Goal: Find contact information: Find contact information

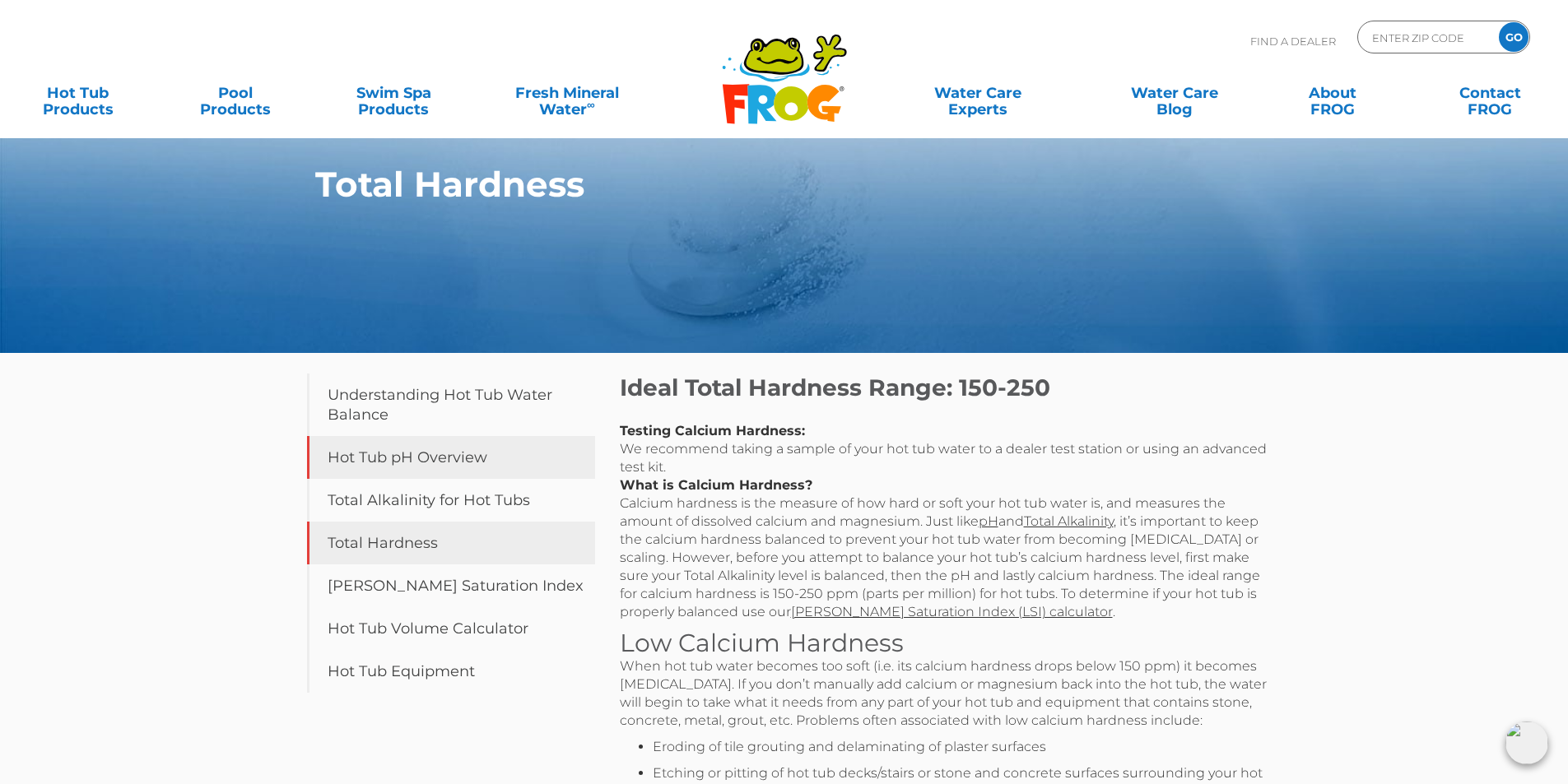
click at [421, 457] on link "Hot Tub pH Overview" at bounding box center [451, 457] width 288 height 43
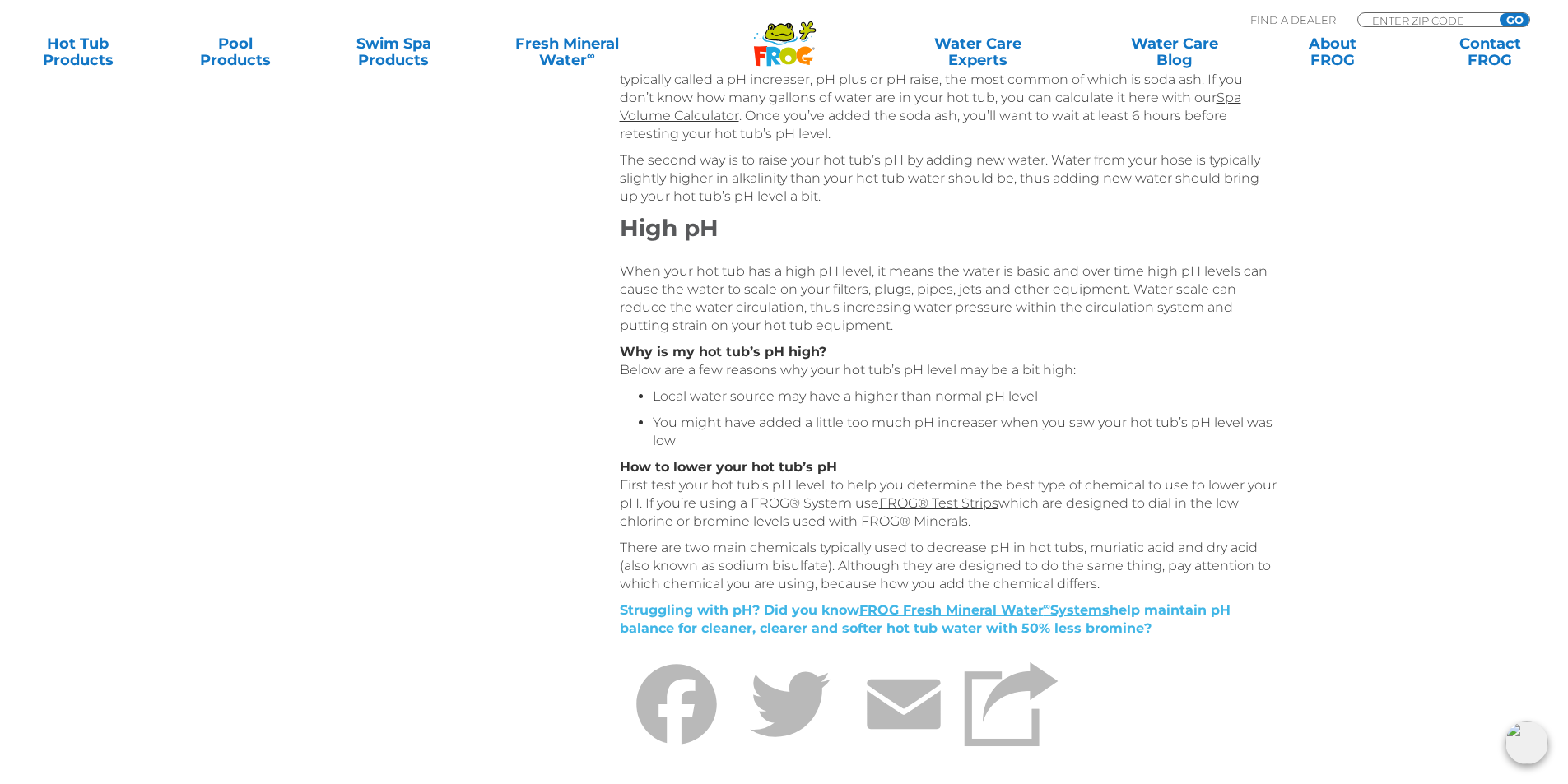
scroll to position [987, 0]
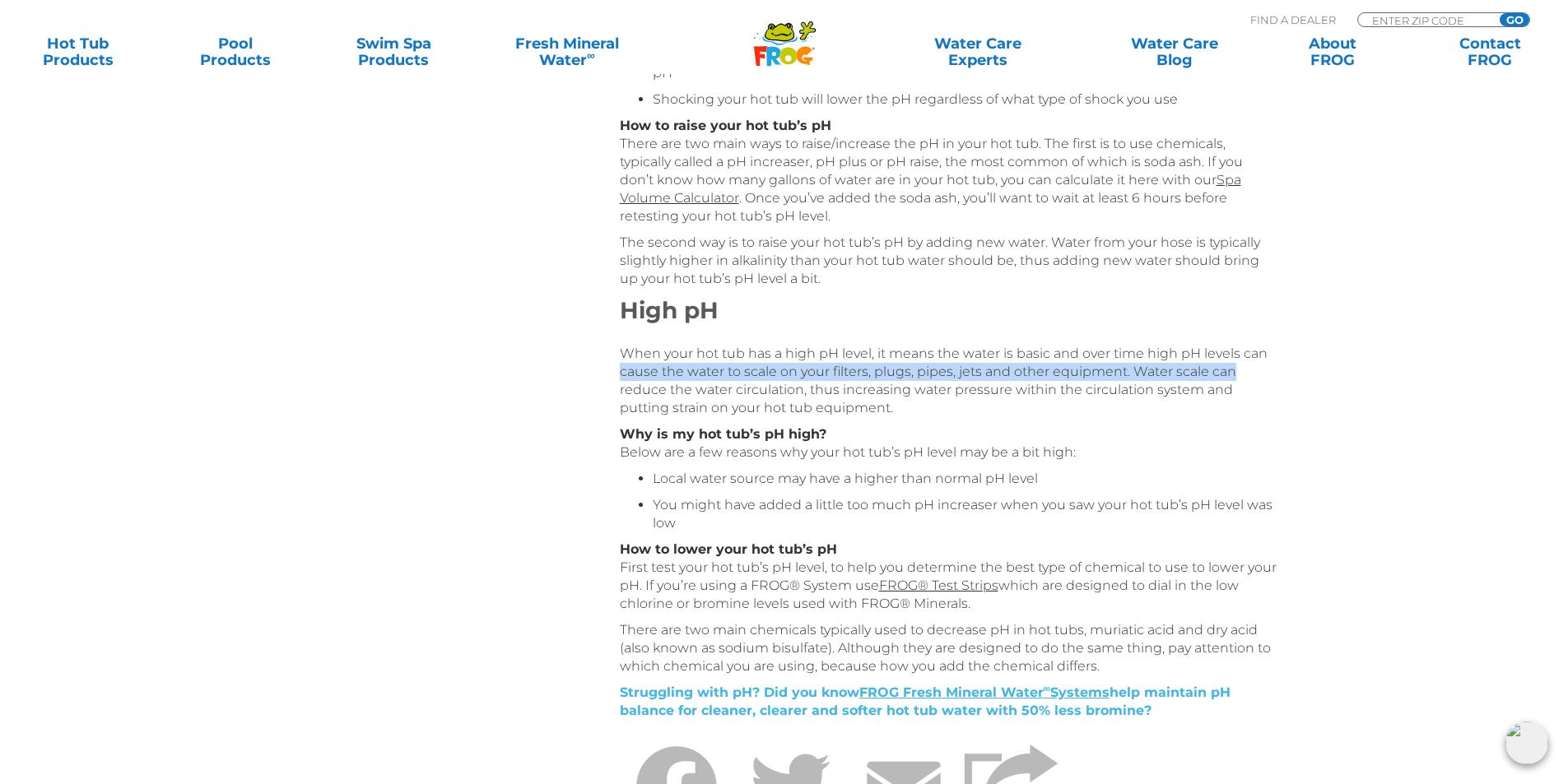
drag, startPoint x: 1566, startPoint y: 371, endPoint x: 1579, endPoint y: 315, distance: 57.5
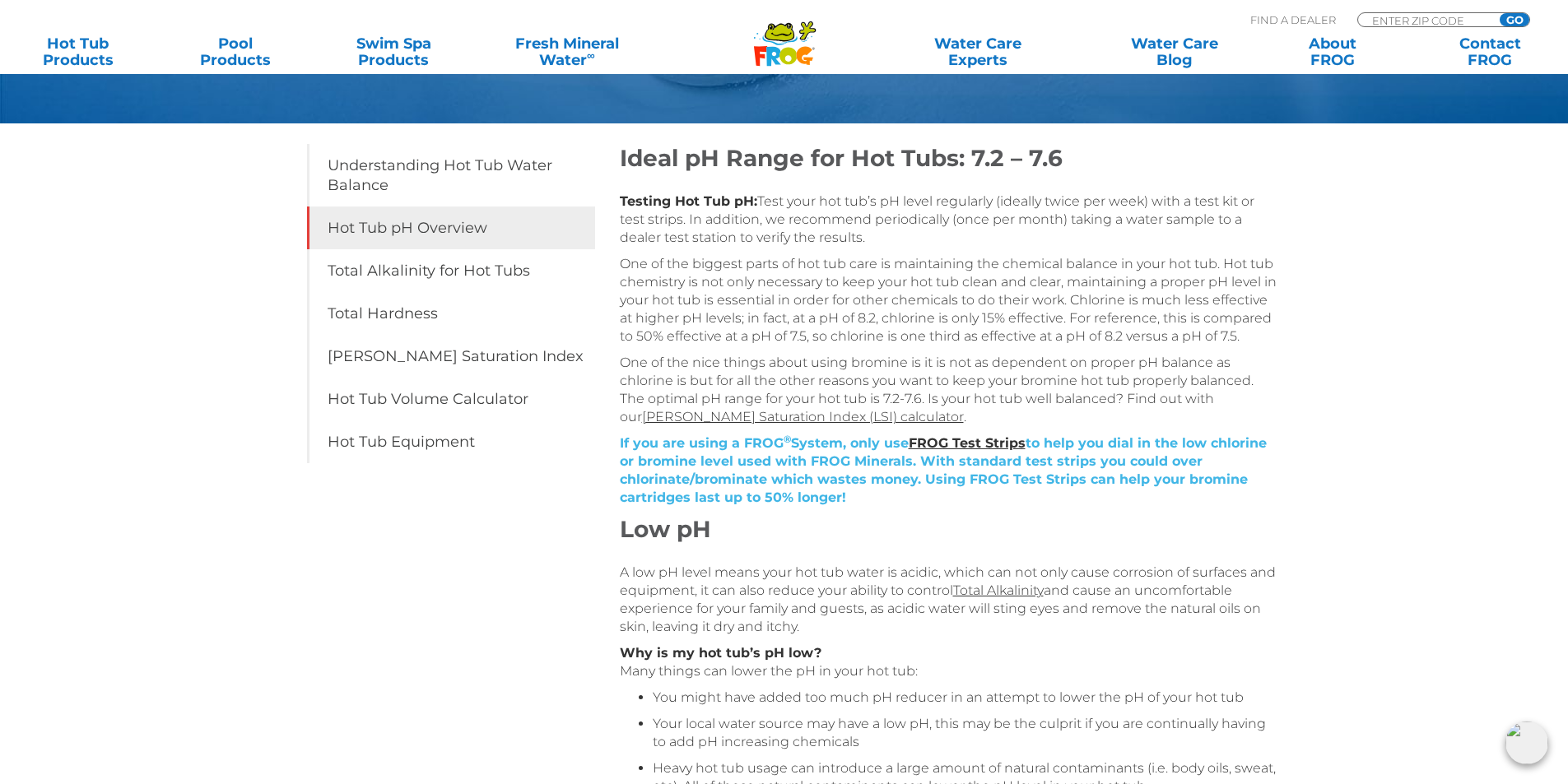
scroll to position [178, 0]
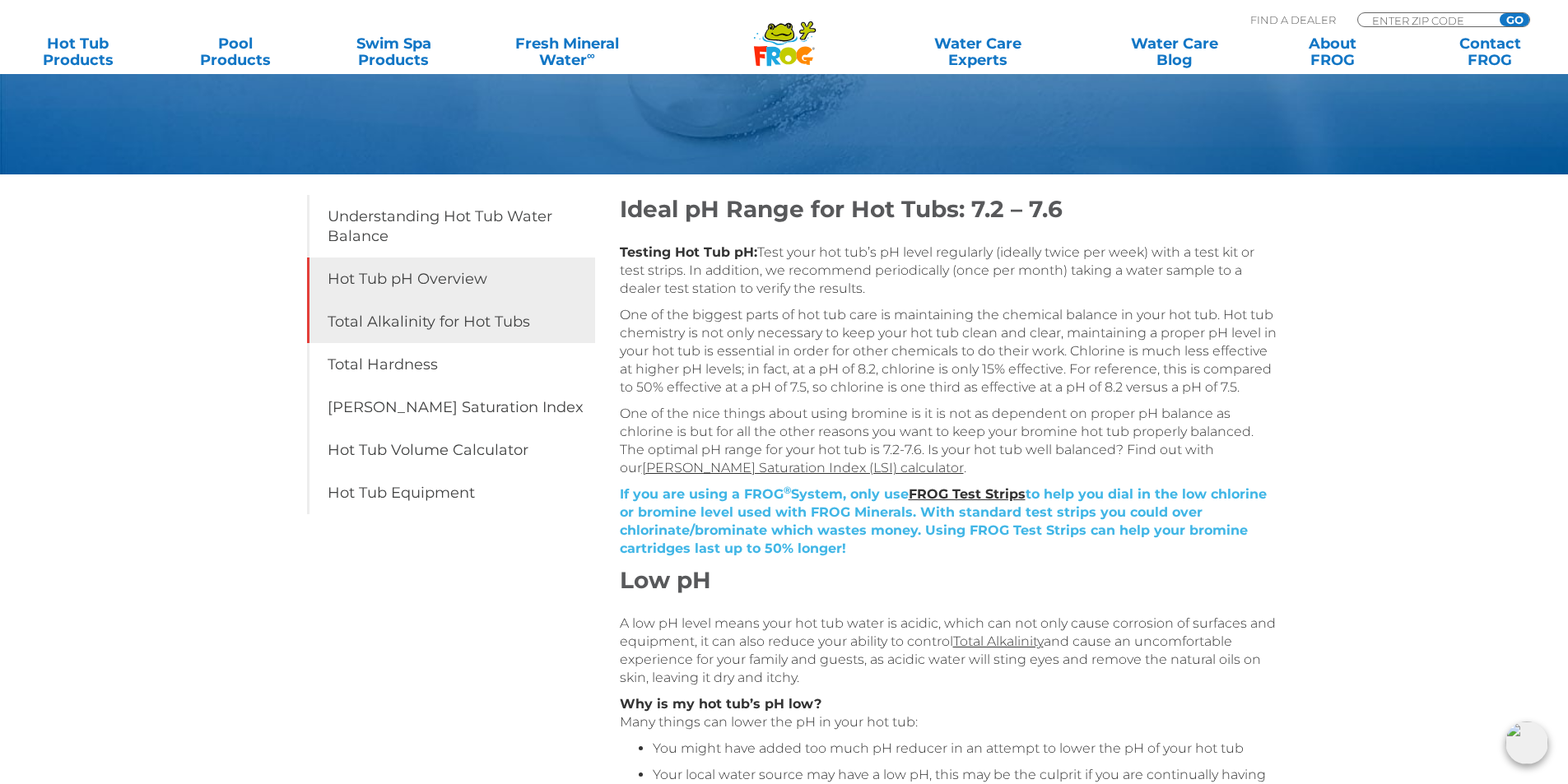
click at [473, 323] on link "Total Alkalinity for Hot Tubs" at bounding box center [451, 321] width 288 height 43
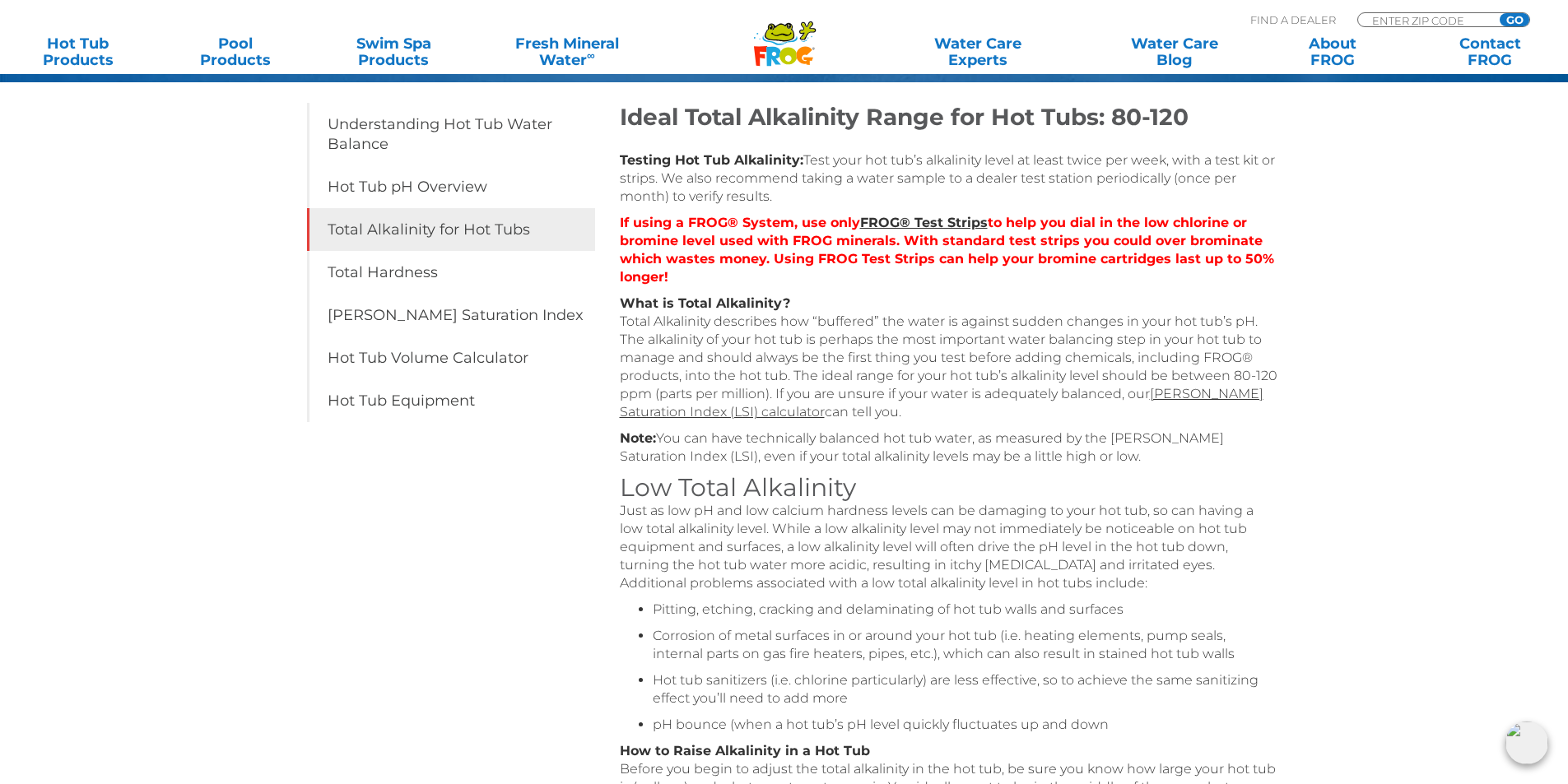
scroll to position [251, 0]
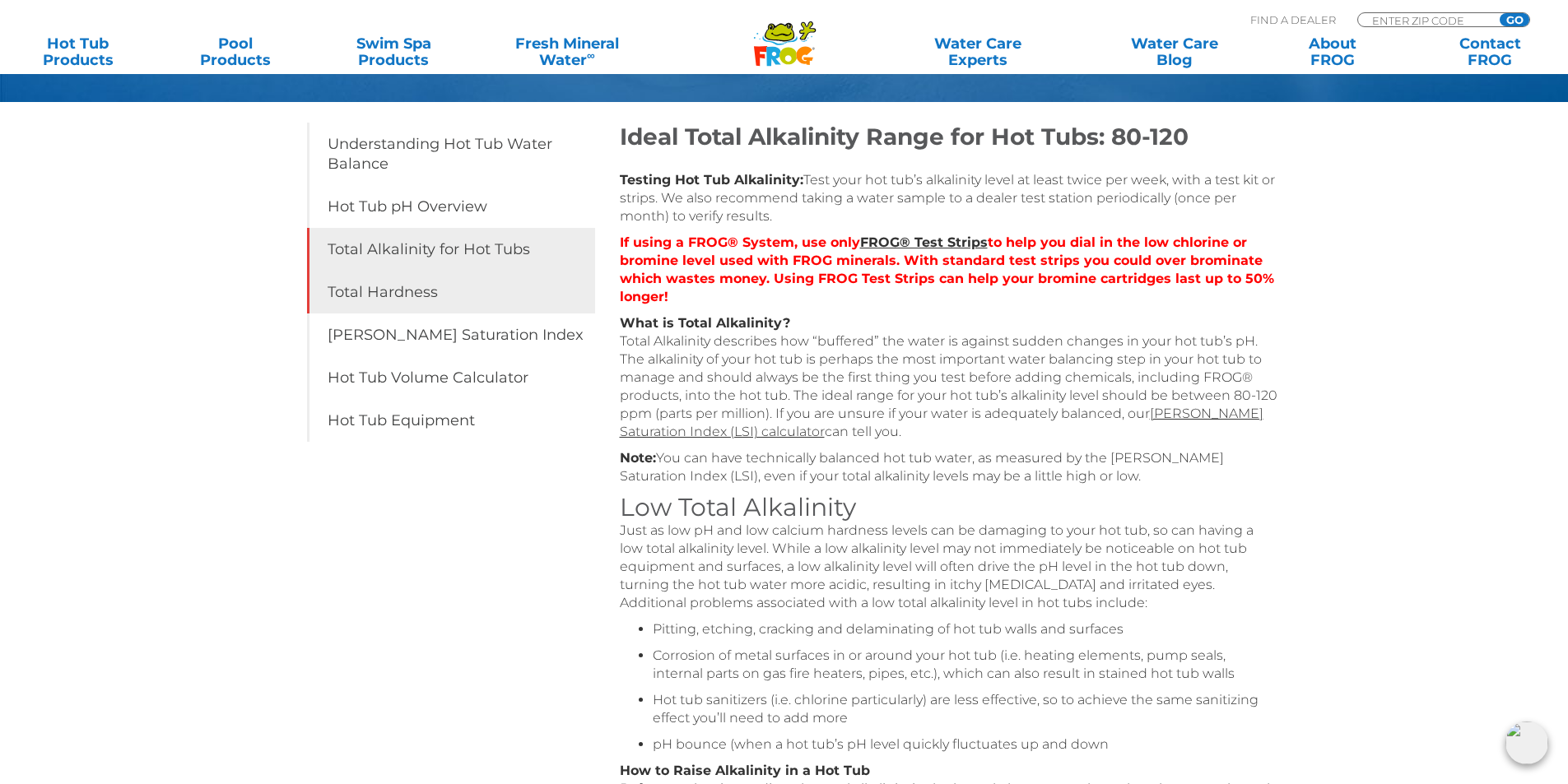
click at [383, 298] on link "Total Hardness" at bounding box center [451, 291] width 288 height 43
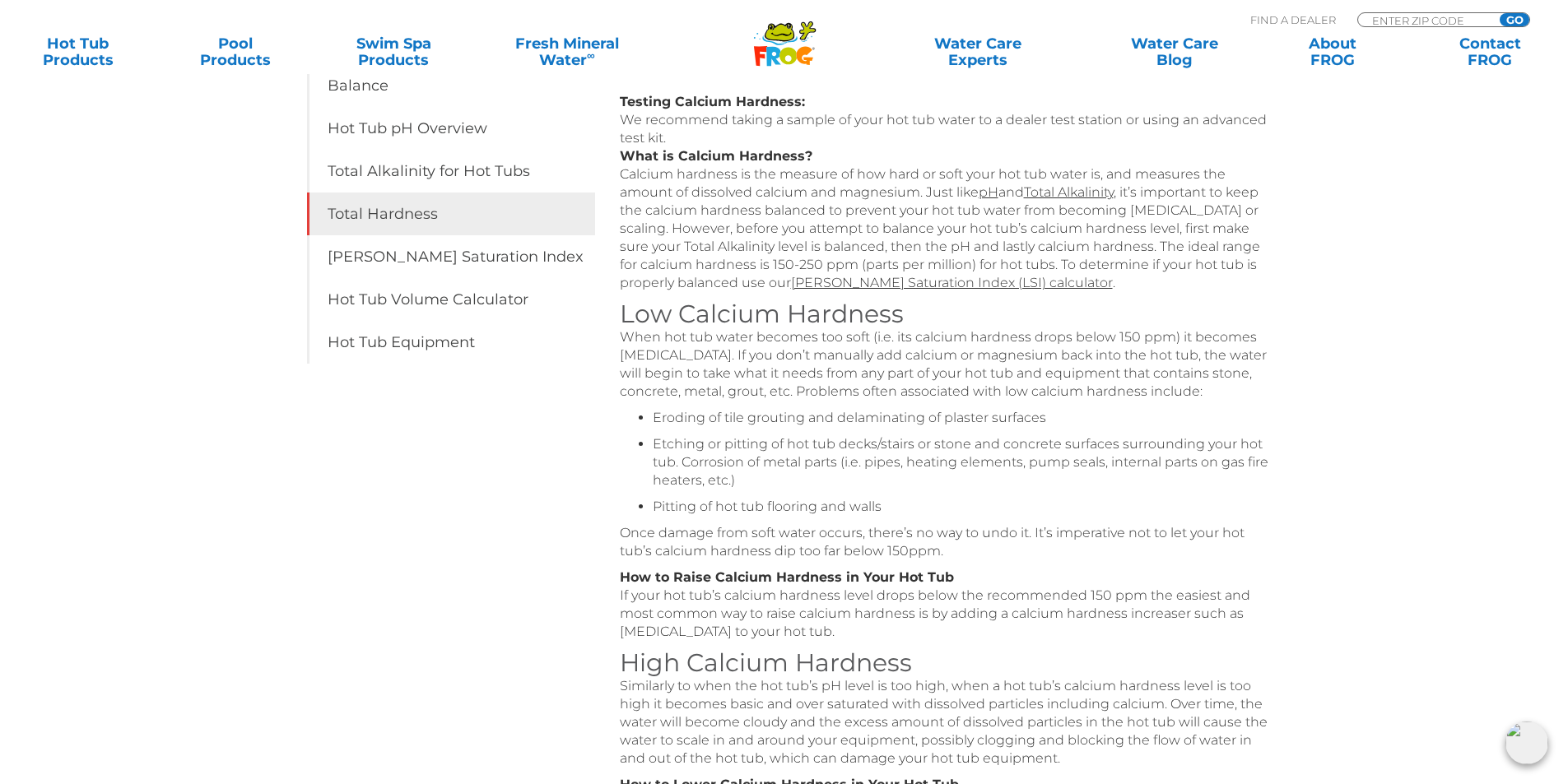
scroll to position [493, 0]
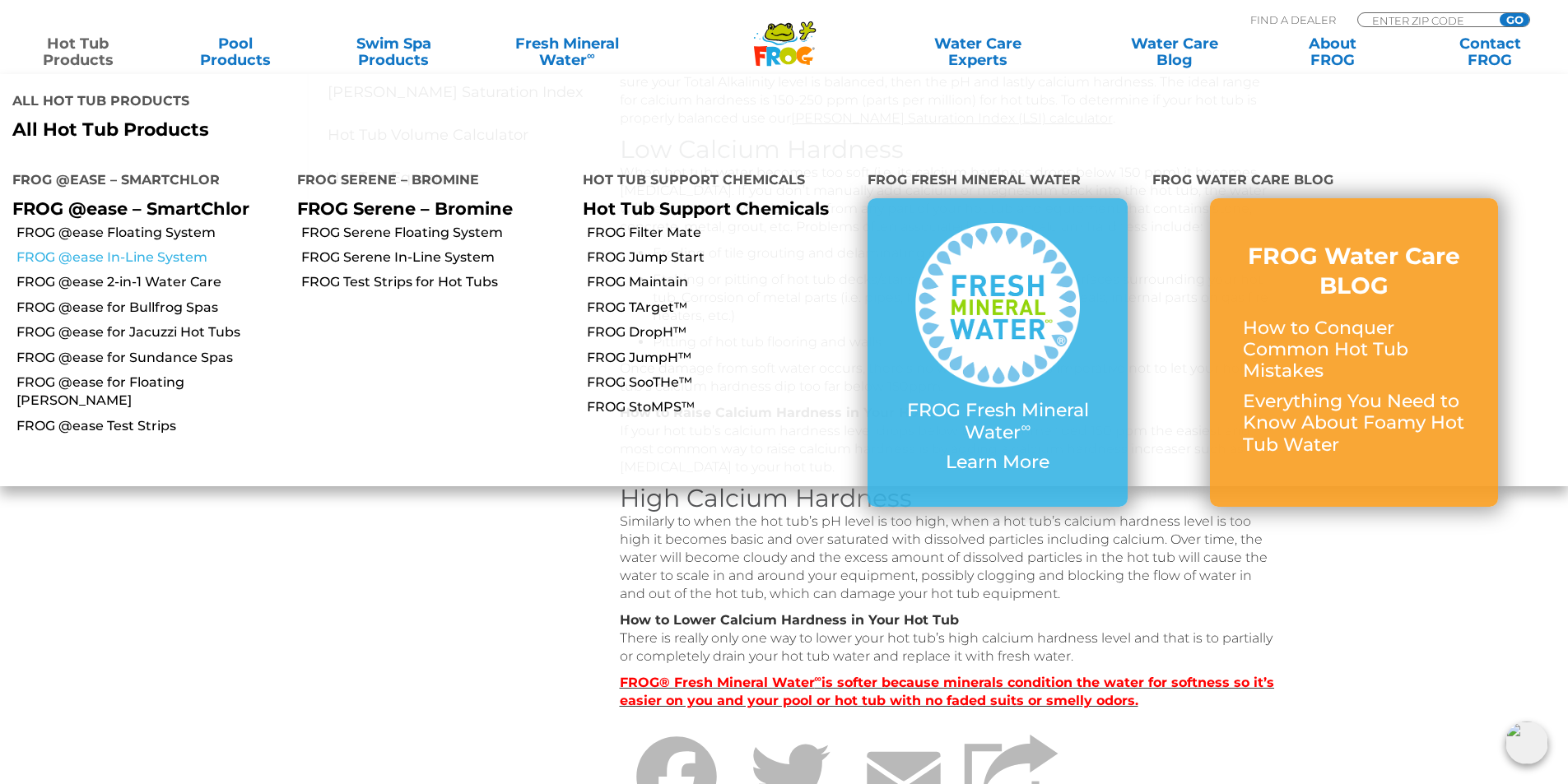
click at [108, 248] on link "FROG @ease In-Line System" at bounding box center [150, 257] width 268 height 18
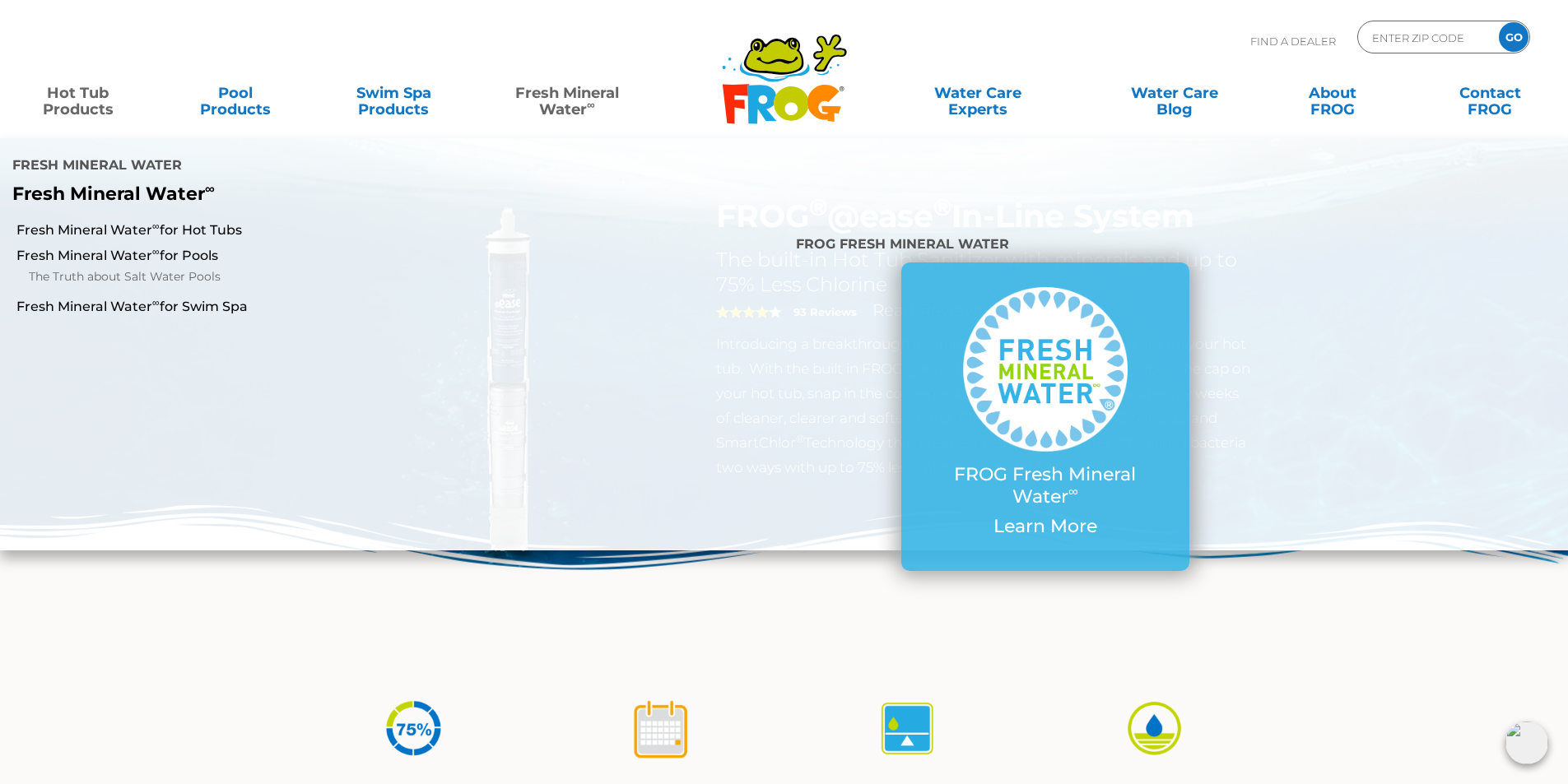
click at [130, 217] on li "Fresh Mineral Water ∞ for Hot Tubs" at bounding box center [261, 229] width 523 height 25
click at [127, 221] on link "Fresh Mineral Water ∞ for Hot Tubs" at bounding box center [270, 230] width 506 height 18
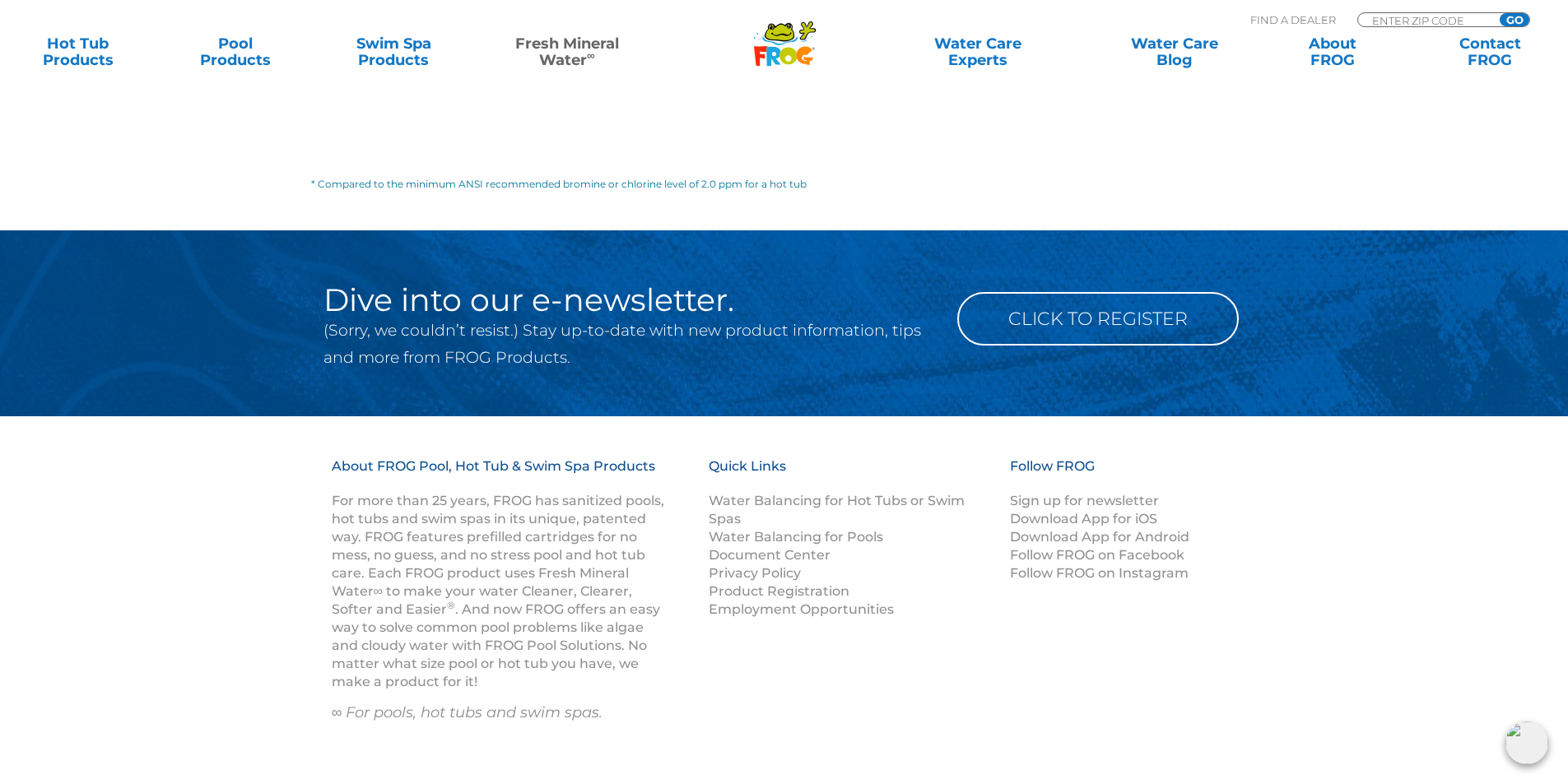
scroll to position [2478, 0]
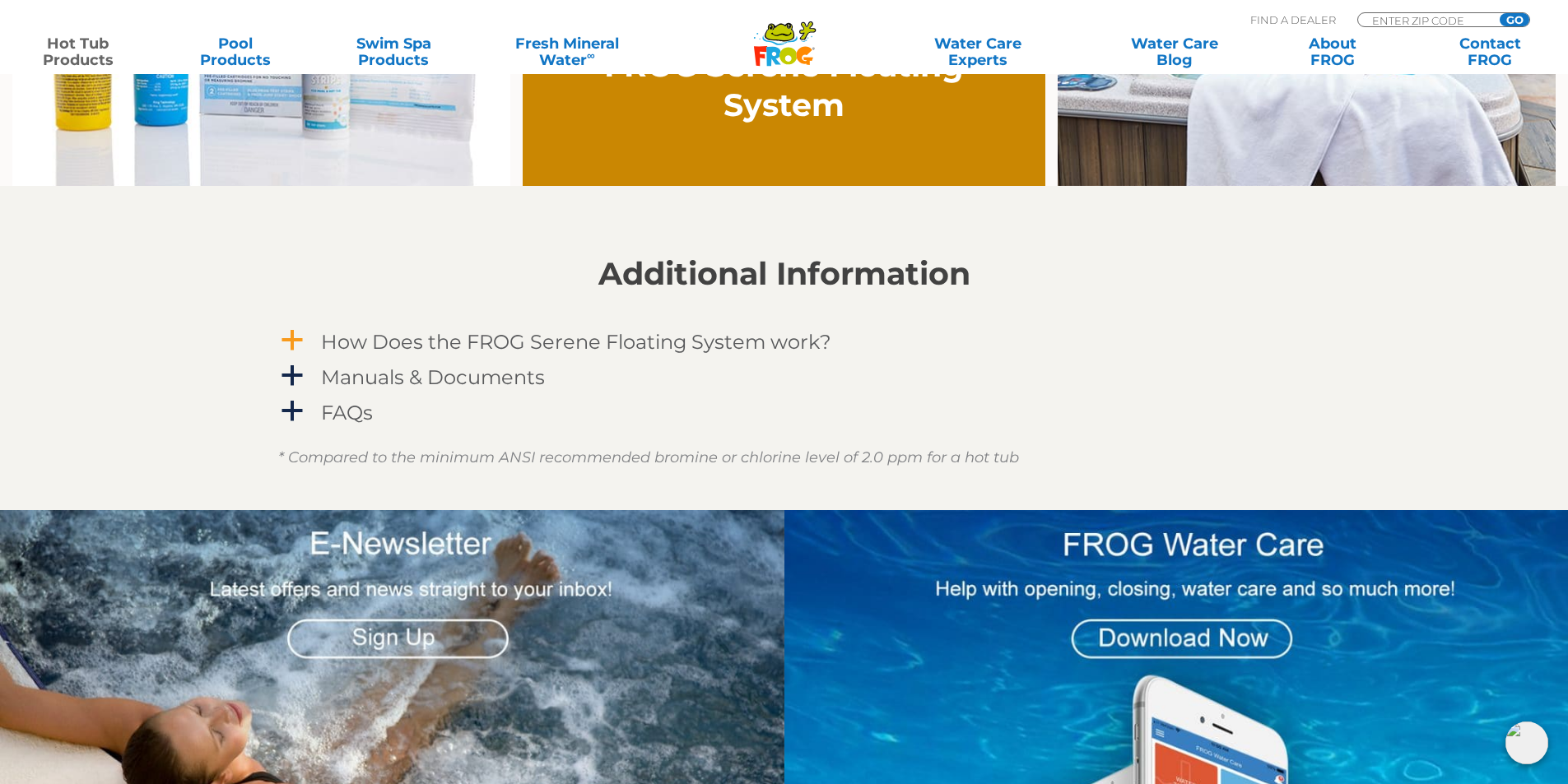
click at [487, 341] on h4 "How Does the FROG Serene Floating System work?" at bounding box center [575, 342] width 510 height 22
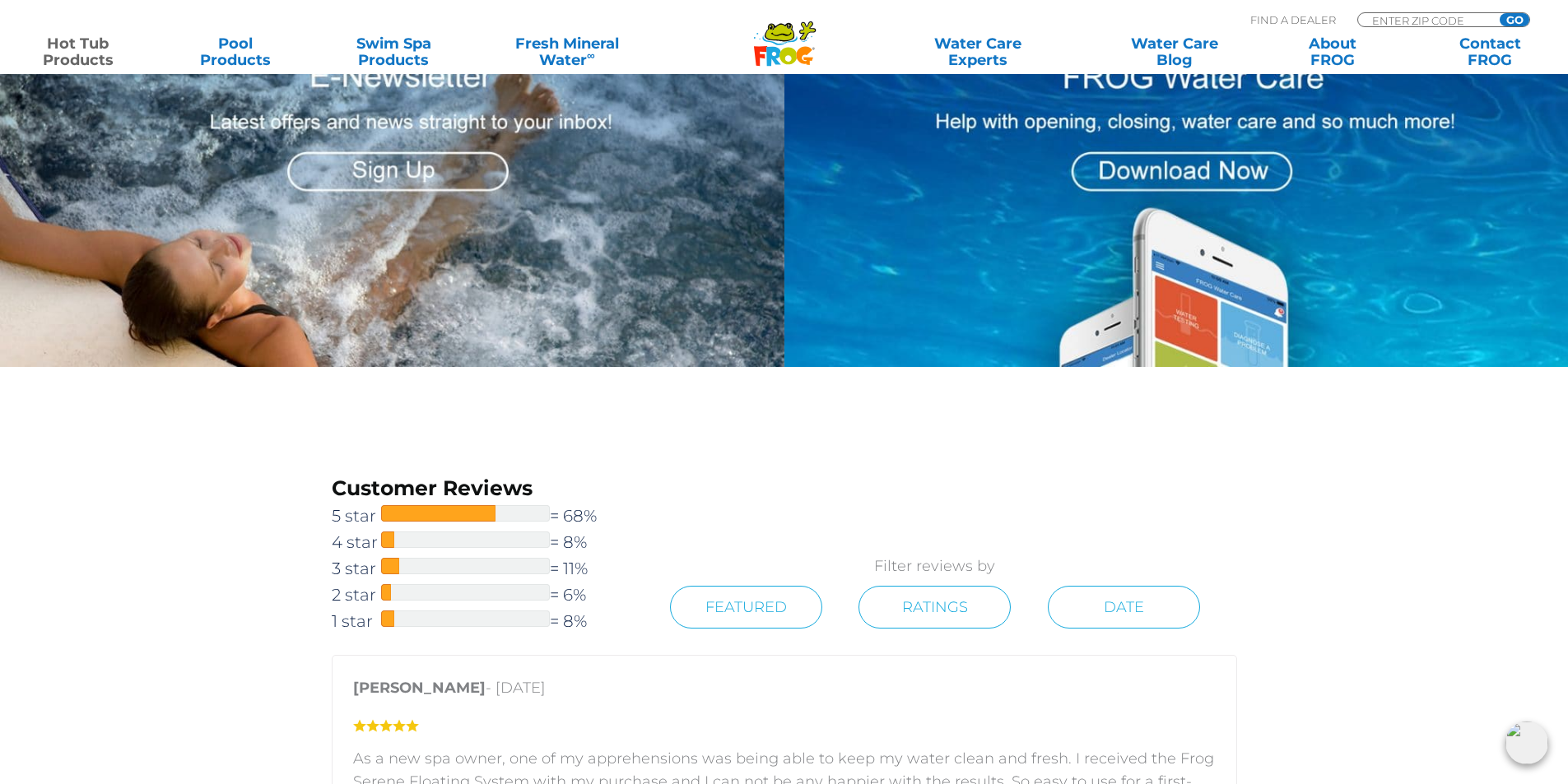
scroll to position [2139, 0]
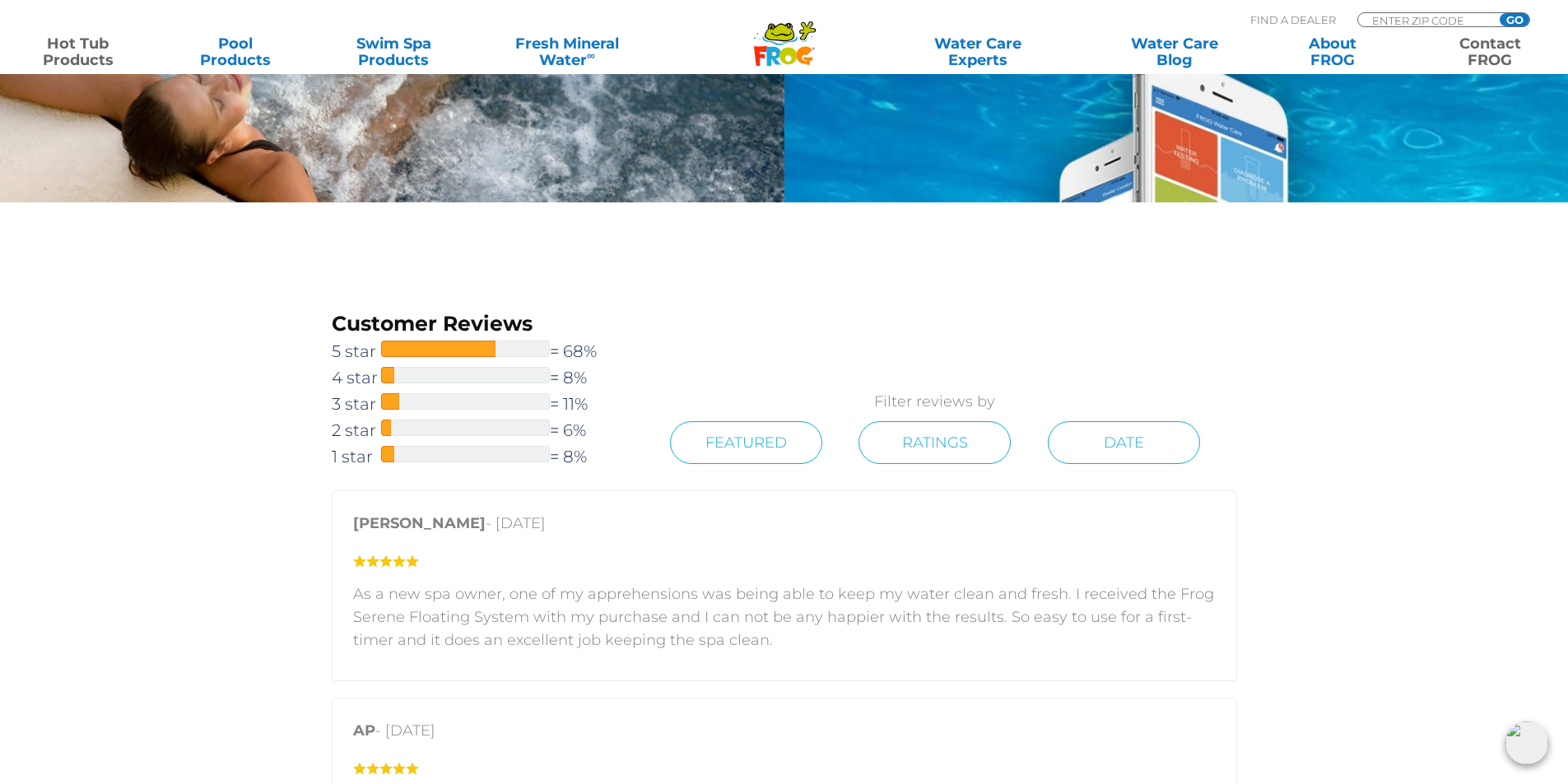
click at [1508, 48] on link "Contact FROG" at bounding box center [1490, 51] width 123 height 32
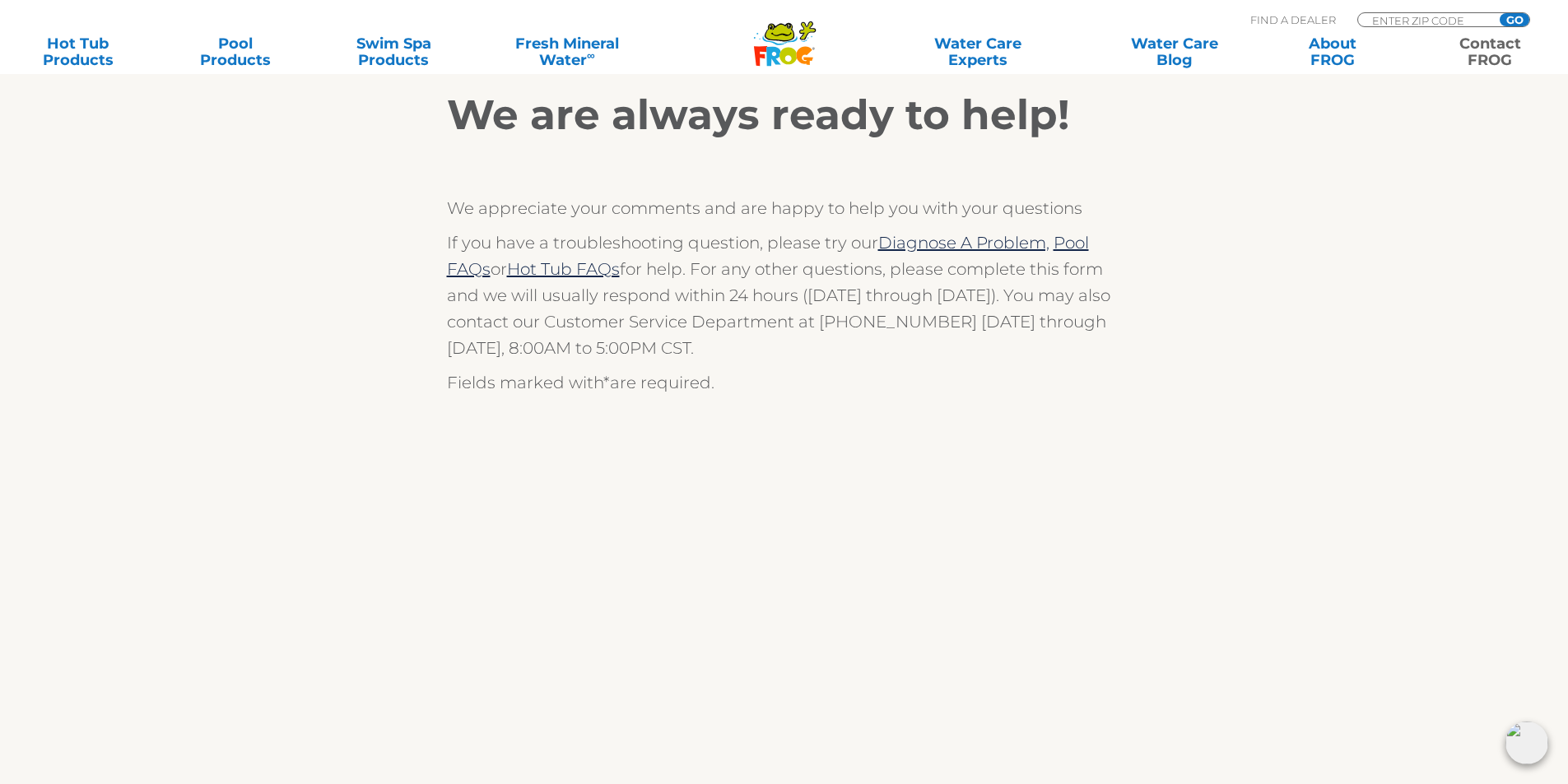
scroll to position [493, 0]
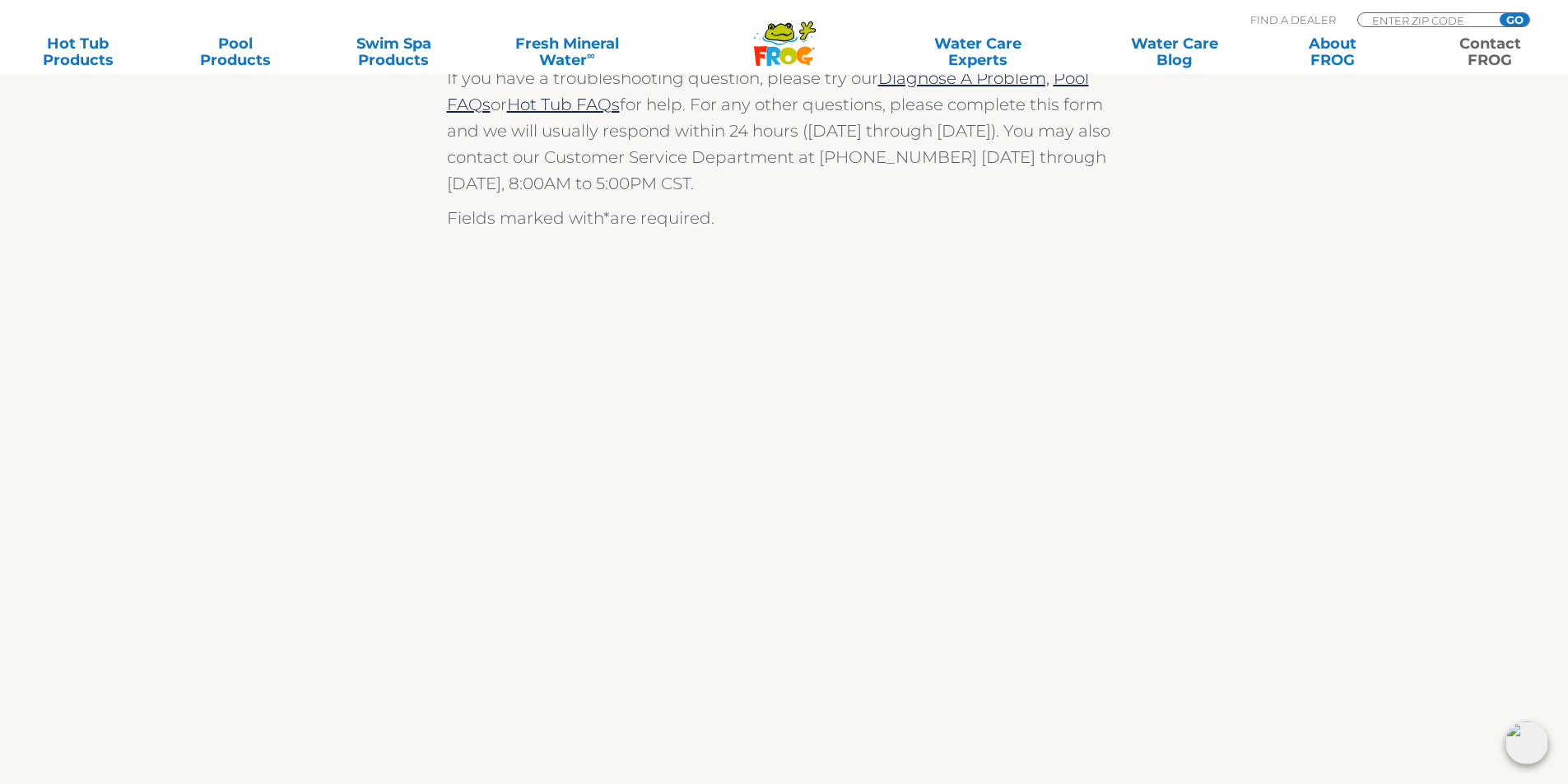
click at [798, 217] on p "Fields marked with * are required." at bounding box center [784, 218] width 675 height 26
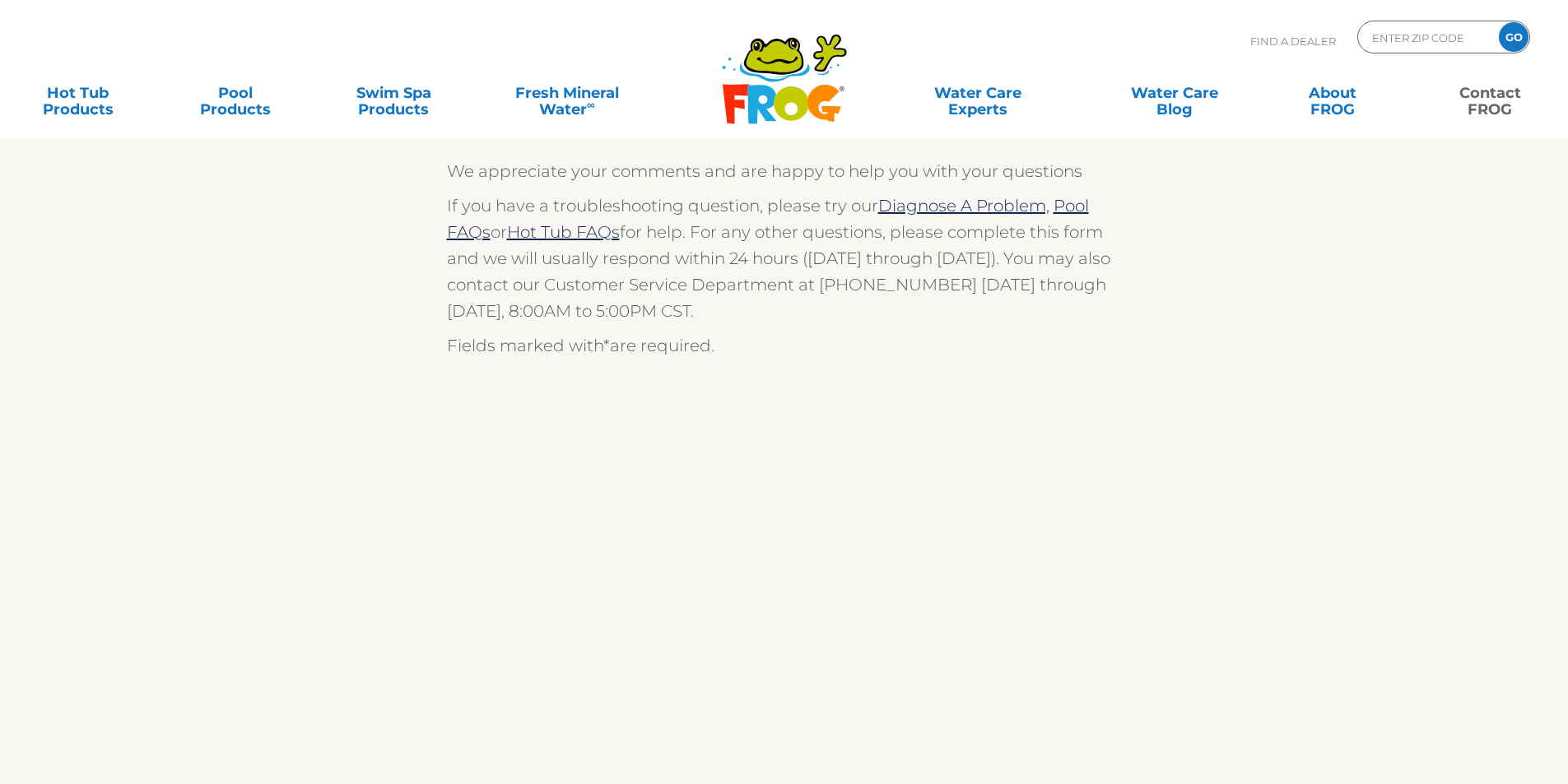
scroll to position [493, 0]
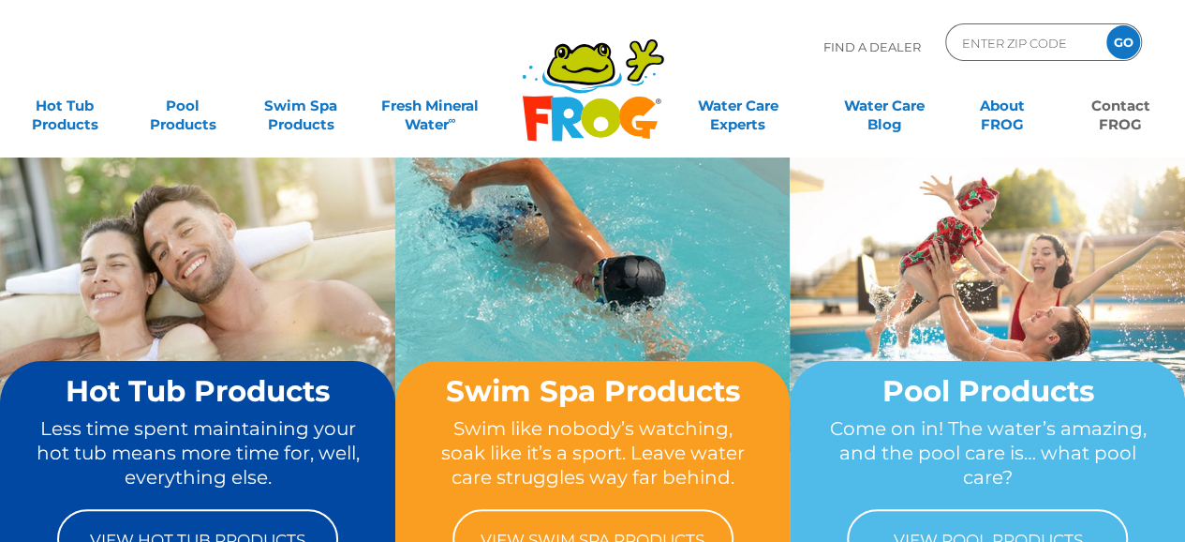
click at [1122, 115] on link "Contact FROG" at bounding box center [1121, 105] width 92 height 37
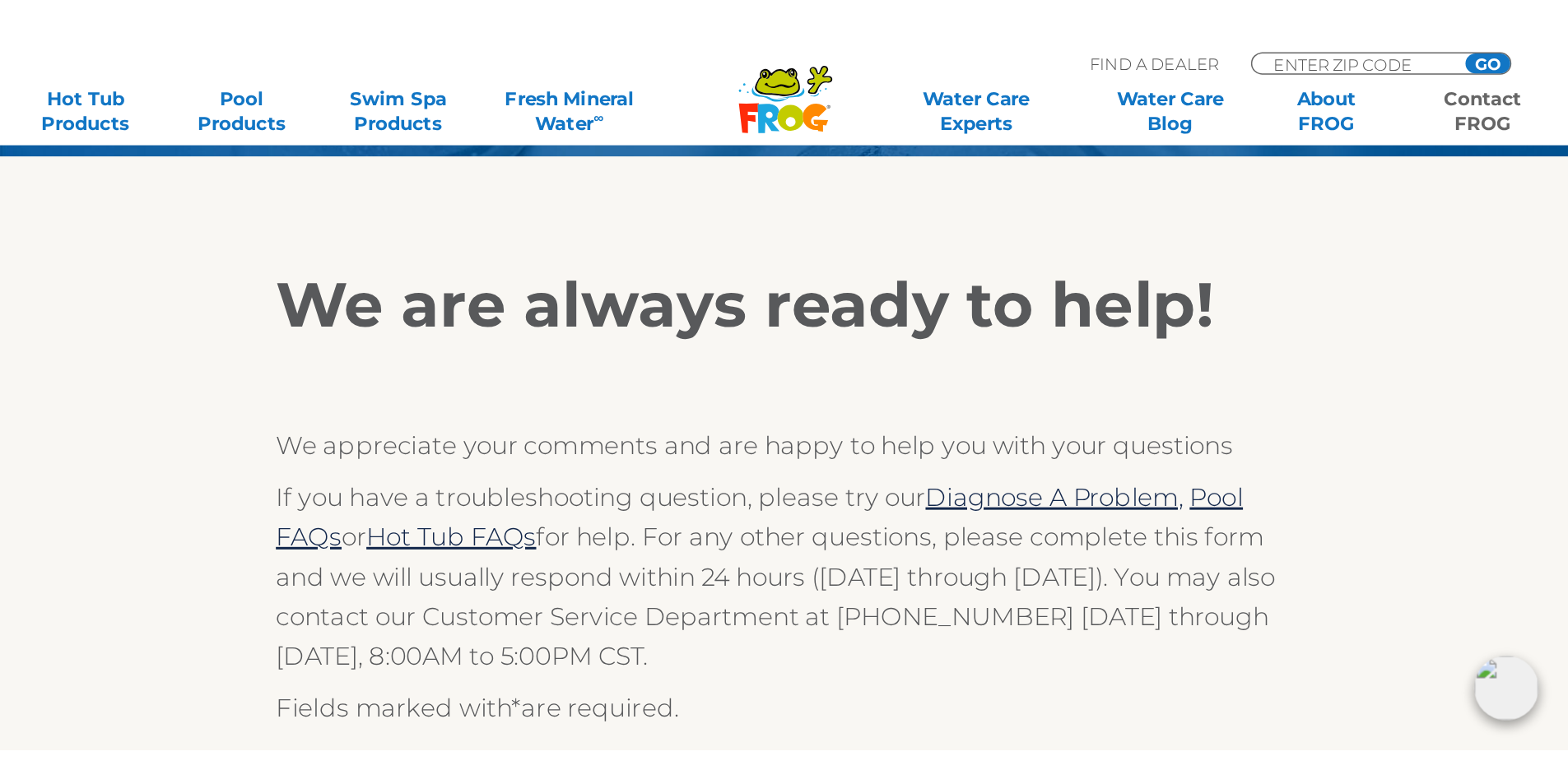
scroll to position [186, 0]
